Goal: Book appointment/travel/reservation

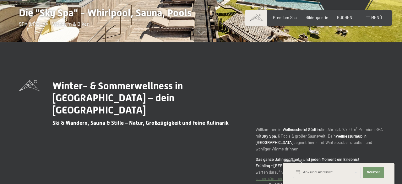
scroll to position [162, 0]
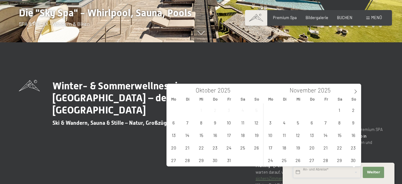
click at [312, 174] on input "text" at bounding box center [327, 172] width 68 height 11
click at [344, 111] on span "1" at bounding box center [339, 110] width 12 height 12
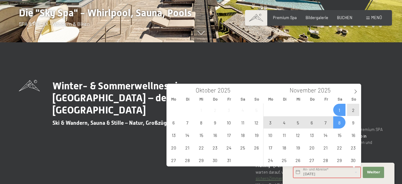
click at [340, 127] on span "8" at bounding box center [339, 122] width 12 height 12
type input "Sa. 01.11.2025 - Sa. 08.11.2025"
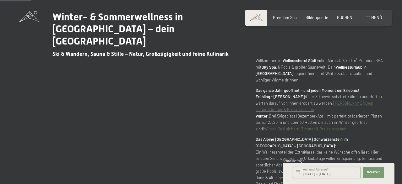
scroll to position [232, 0]
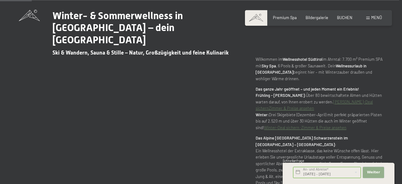
click at [373, 171] on span "Weiter" at bounding box center [373, 172] width 13 height 5
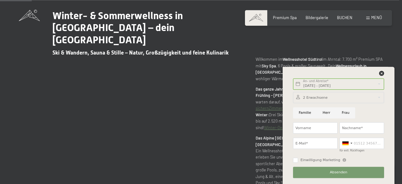
click at [339, 111] on input "Frau" at bounding box center [345, 112] width 19 height 11
radio input "true"
click at [313, 129] on input "Vorname" at bounding box center [315, 127] width 45 height 11
type input "Constanze"
click at [348, 128] on input "Nachname*" at bounding box center [361, 127] width 45 height 11
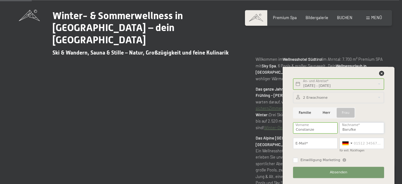
type input "Barufke"
click at [304, 111] on input "Familie" at bounding box center [305, 112] width 24 height 11
radio input "true"
click at [316, 100] on div at bounding box center [338, 97] width 91 height 11
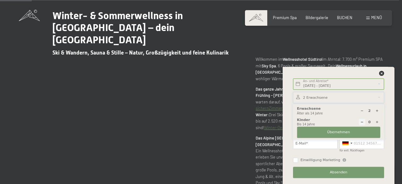
click at [377, 123] on icon at bounding box center [376, 122] width 3 height 3
type input "1"
select select
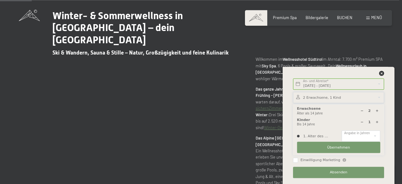
click at [377, 123] on icon at bounding box center [376, 122] width 3 height 3
type input "2"
select select
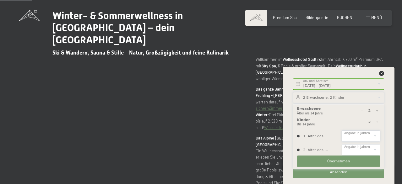
click at [342, 131] on select "0 1 2 3 4 5 6 7 8 9 10 11 12 13 14" at bounding box center [361, 136] width 38 height 11
select select "3"
click option "3" at bounding box center [0, 0] width 0 height 0
click at [342, 144] on select "0 1 2 3 4 5 6 7 8 9 10 11 12 13 14" at bounding box center [361, 149] width 38 height 11
select select "7"
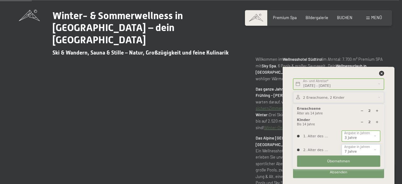
click option "7" at bounding box center [0, 0] width 0 height 0
click at [344, 163] on span "Übernehmen" at bounding box center [338, 161] width 23 height 5
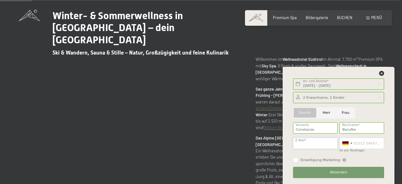
click at [316, 144] on input "E-Mail*" at bounding box center [315, 143] width 45 height 11
type input "constanze.barufke@gmx.de"
click at [363, 143] on input "für evtl. Rückfragen" at bounding box center [361, 143] width 45 height 11
type input "01621952107"
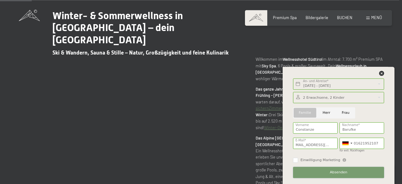
click at [314, 171] on button "Absenden" at bounding box center [338, 172] width 91 height 11
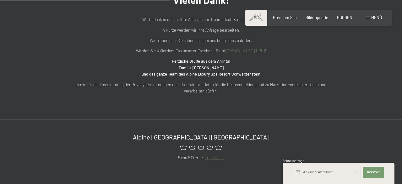
scroll to position [235, 0]
